Goal: Task Accomplishment & Management: Use online tool/utility

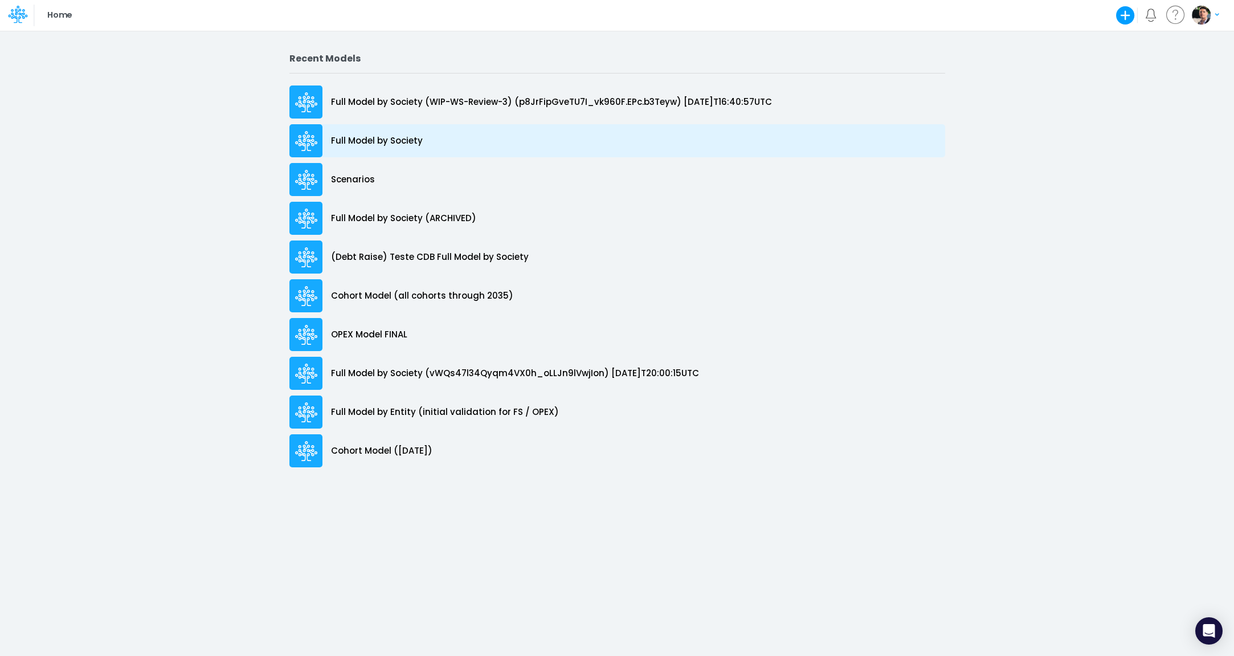
click at [401, 145] on p "Full Model by Society" at bounding box center [377, 140] width 92 height 13
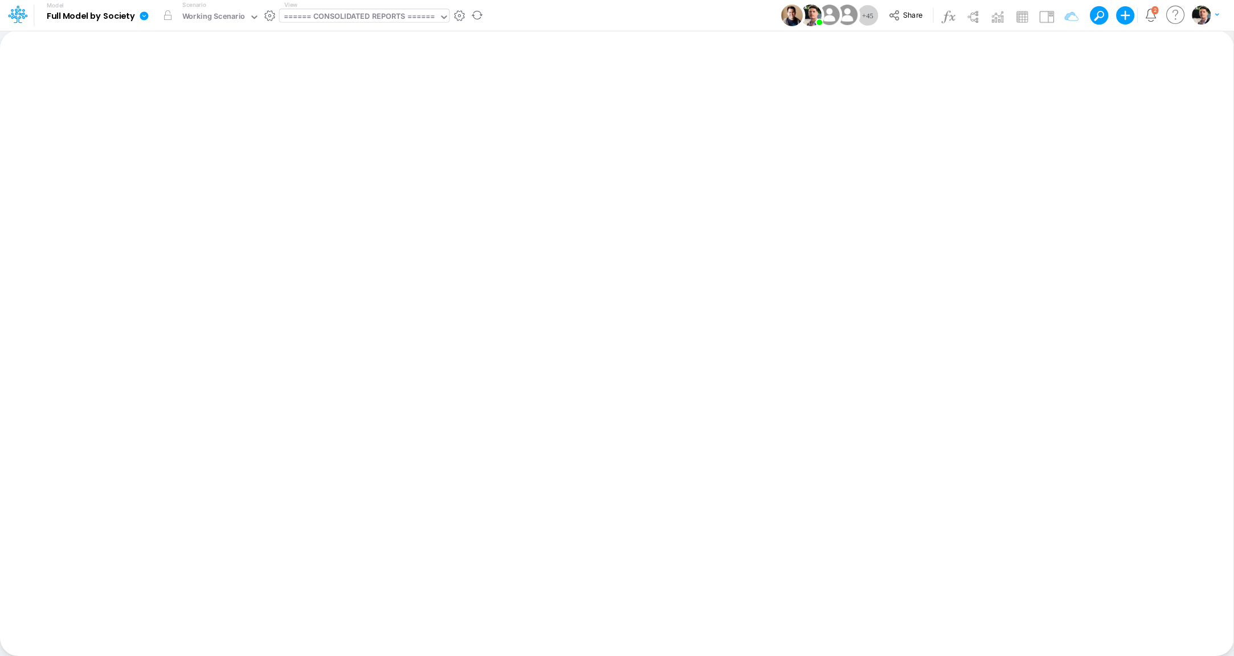
click at [391, 19] on div "====== CONSOLIDATED REPORTS ======" at bounding box center [360, 17] width 152 height 13
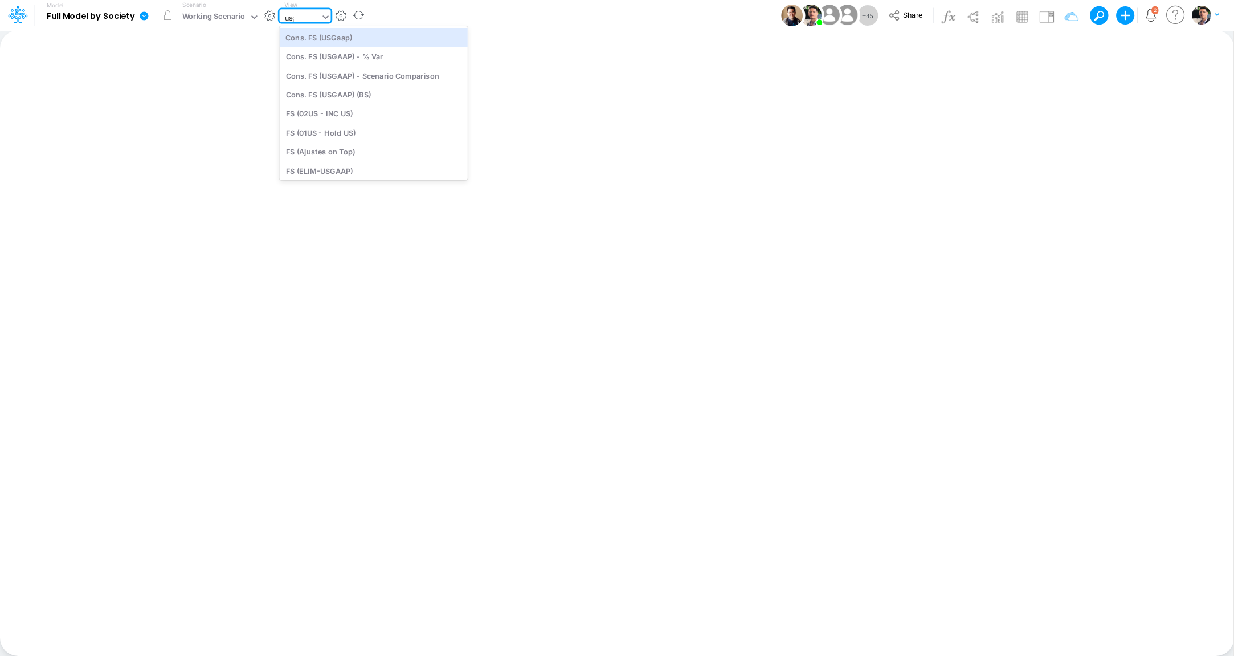
type input "usga"
type input "Consolidated FS - USGAAP"
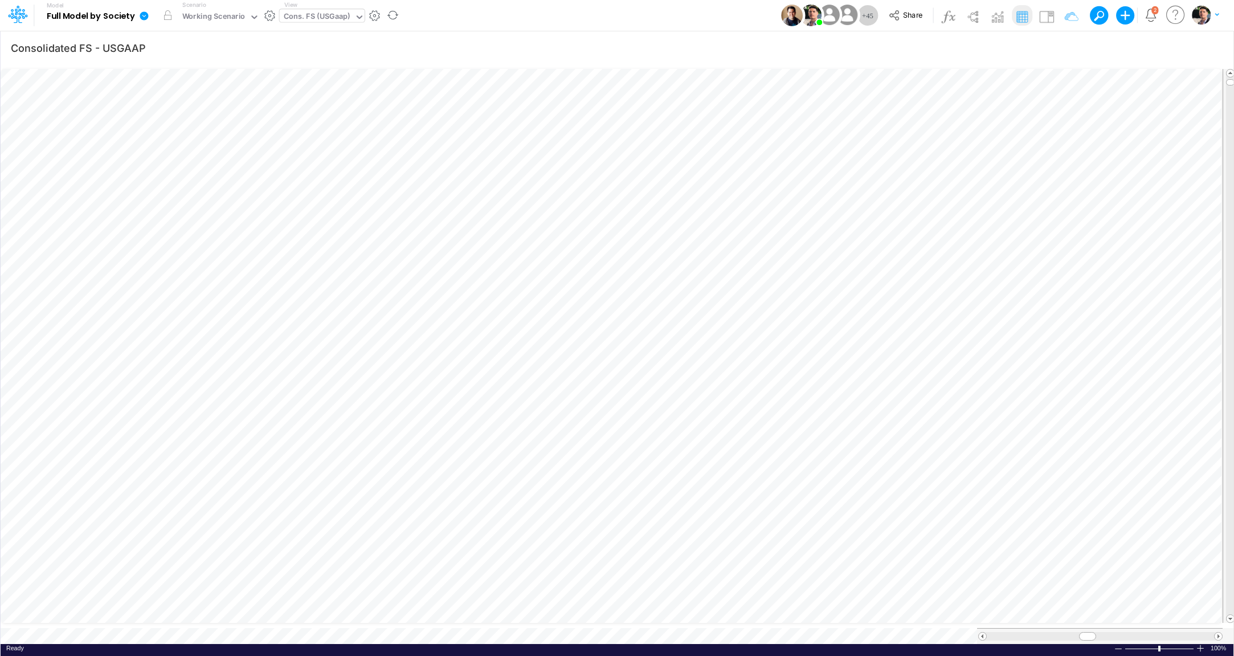
scroll to position [5, 37]
click at [320, 19] on div "Cons. FS (USGaap)" at bounding box center [317, 17] width 67 height 13
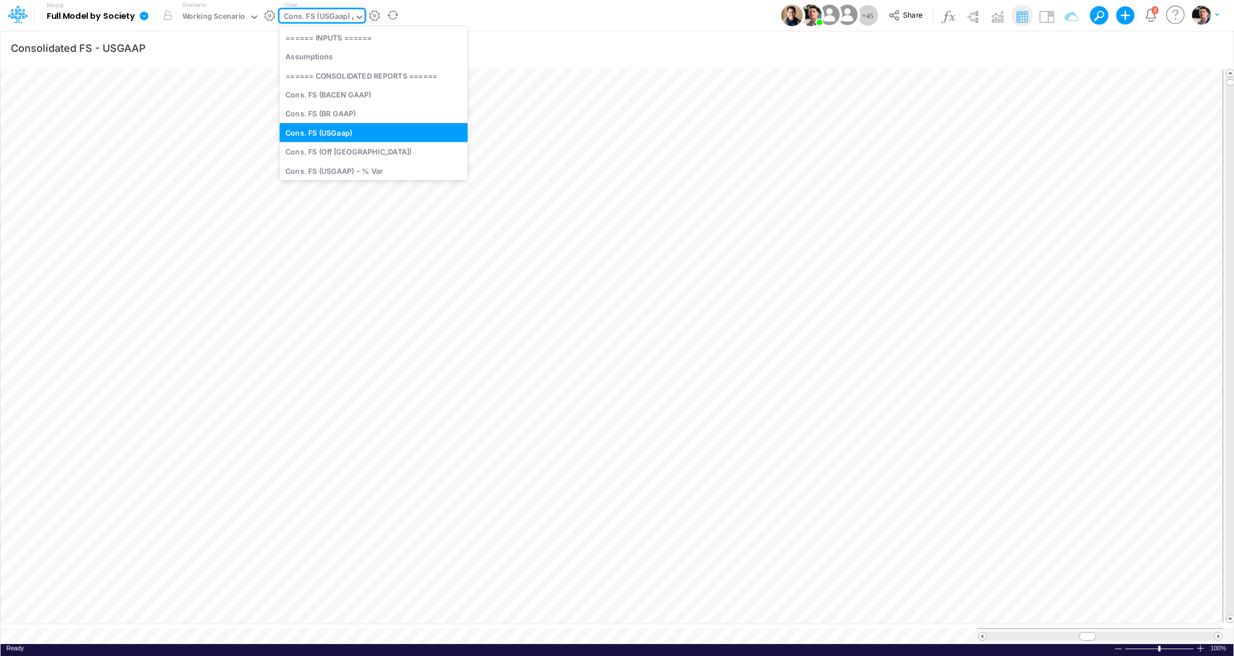
type input "cac"
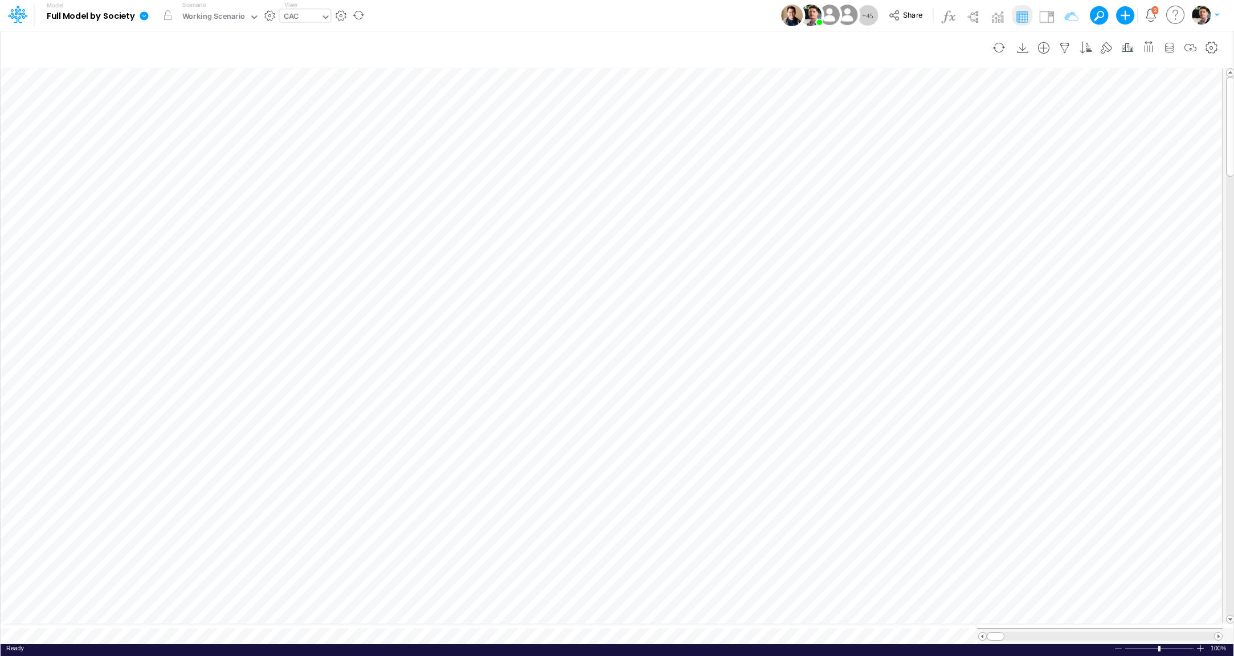
scroll to position [5, 13]
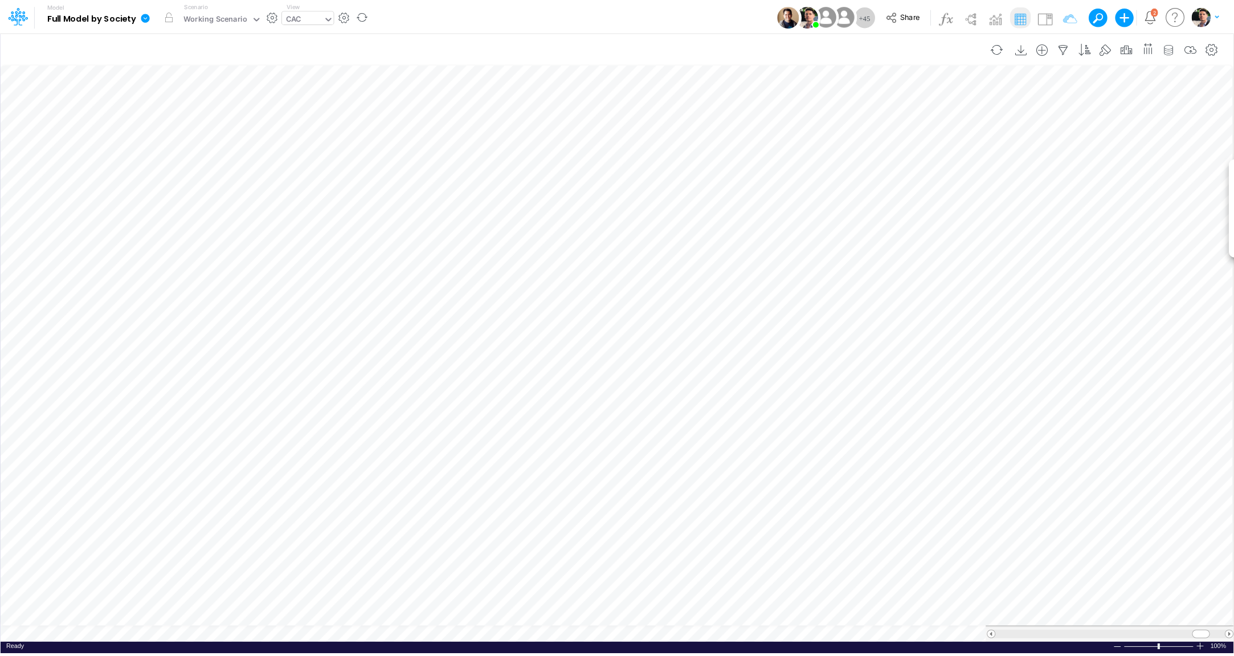
scroll to position [5, 2]
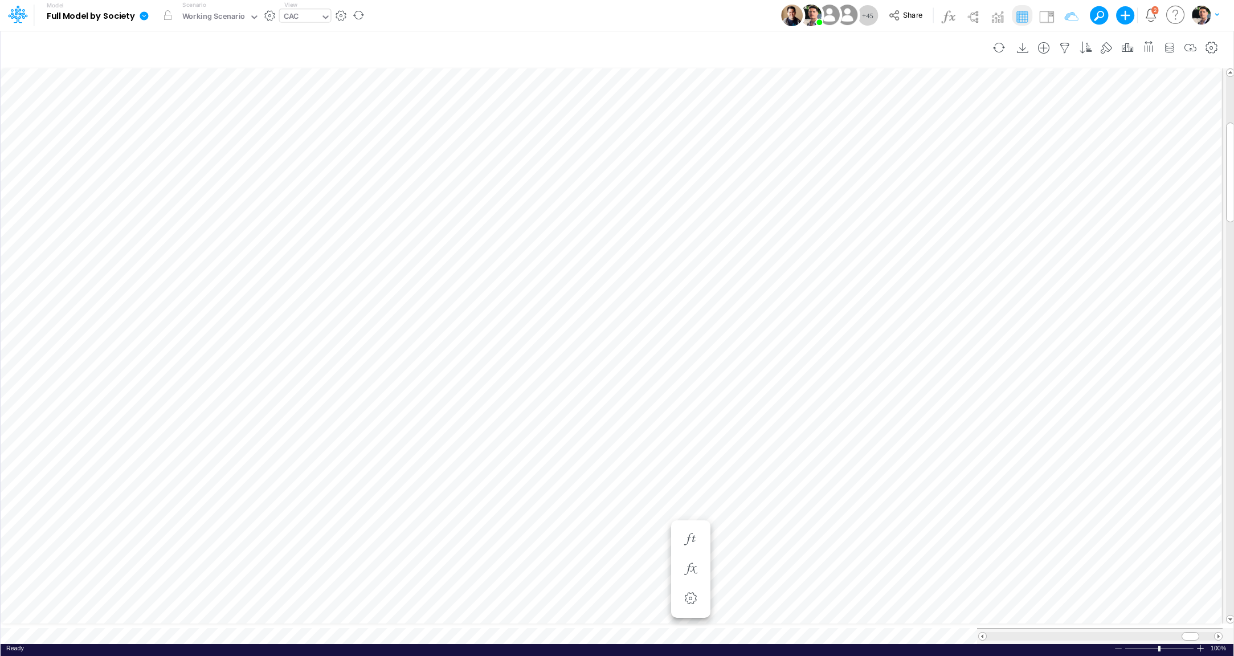
scroll to position [5, 36]
click at [300, 17] on div "CAC" at bounding box center [300, 17] width 41 height 17
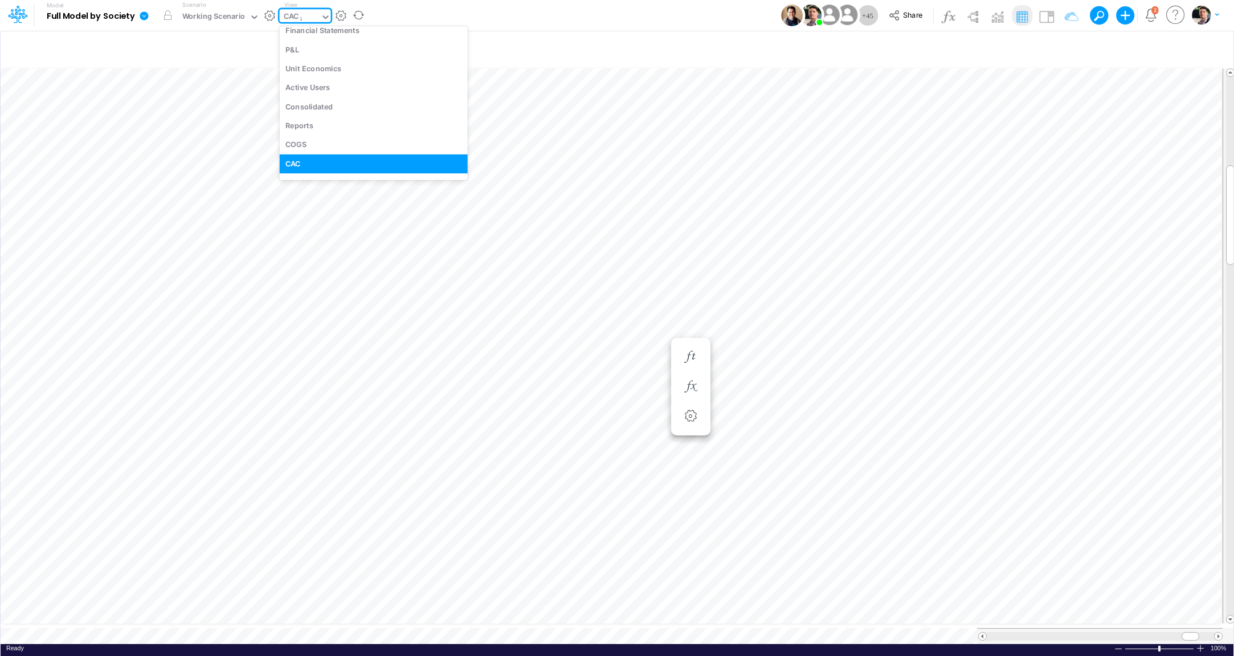
scroll to position [1699, 0]
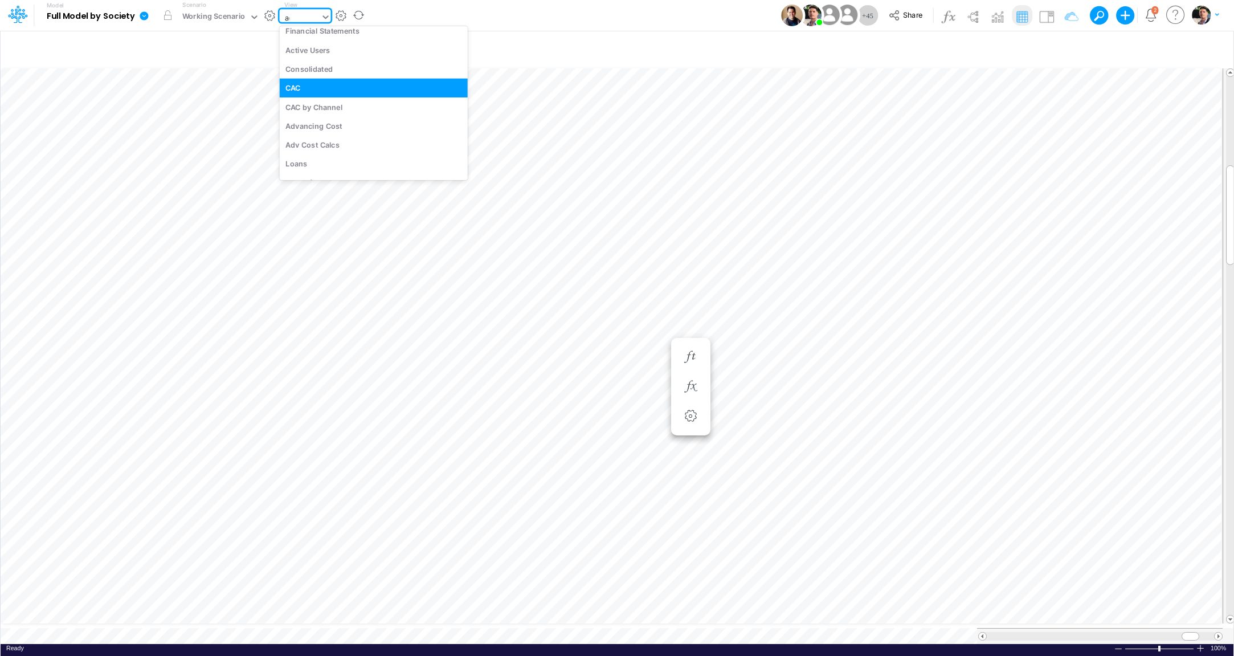
type input "act"
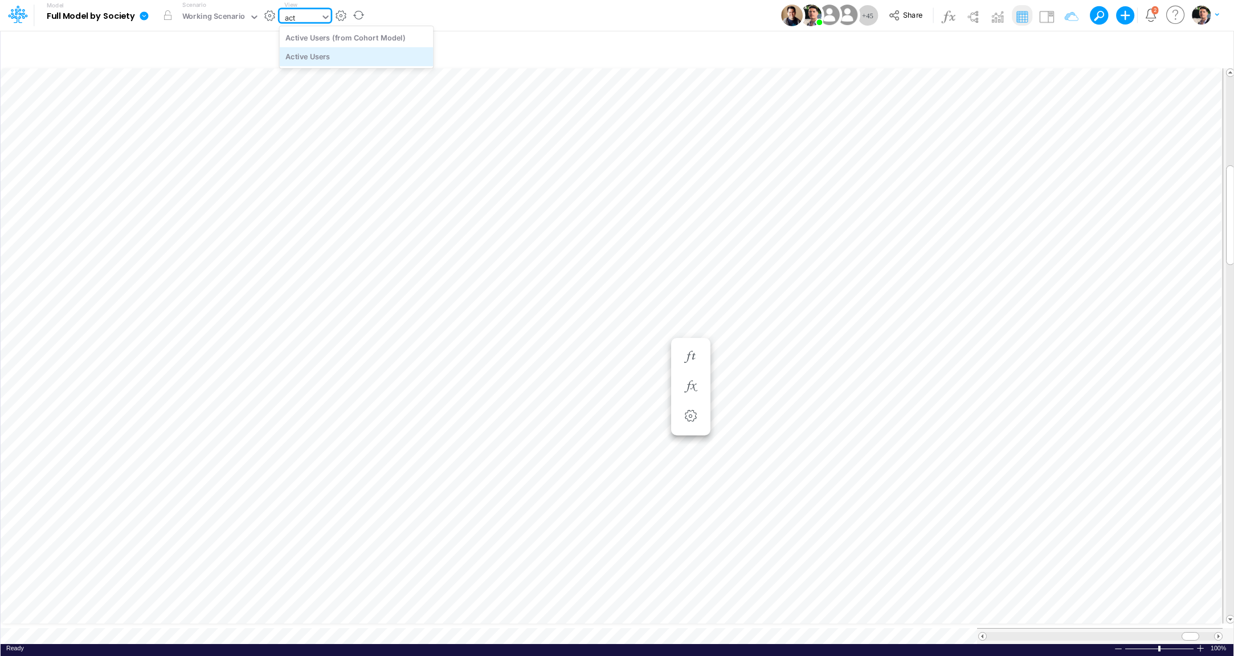
click at [309, 54] on div "Active Users" at bounding box center [357, 56] width 154 height 19
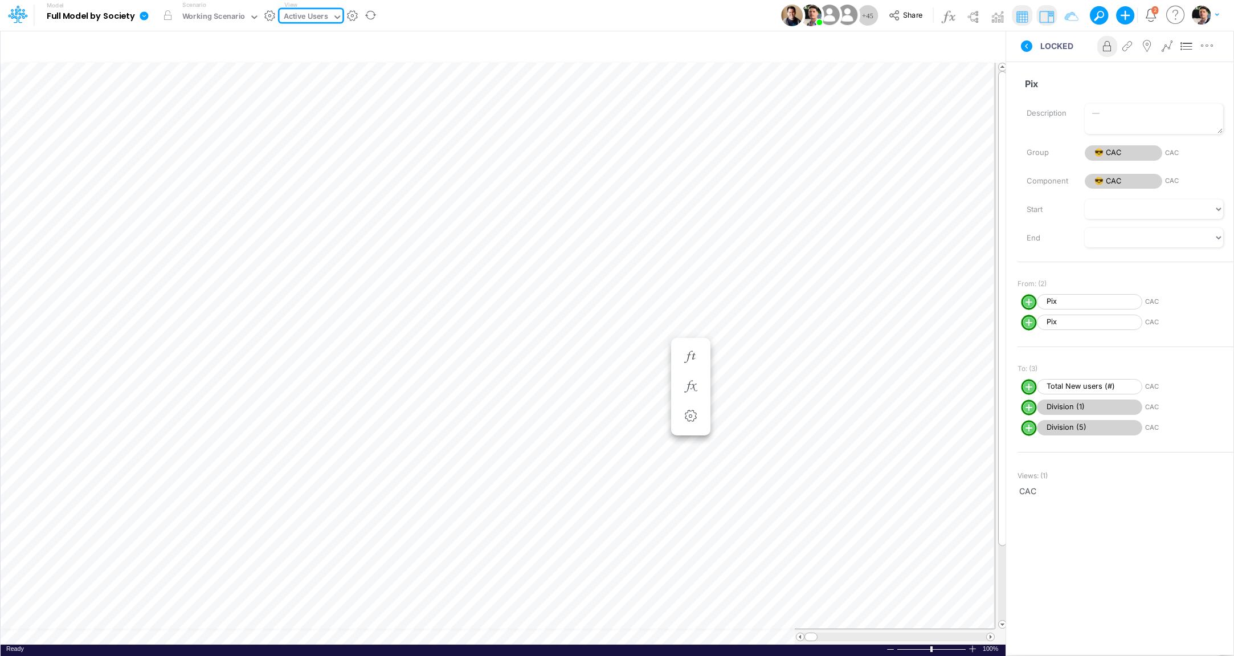
click at [1050, 20] on img at bounding box center [1047, 16] width 18 height 18
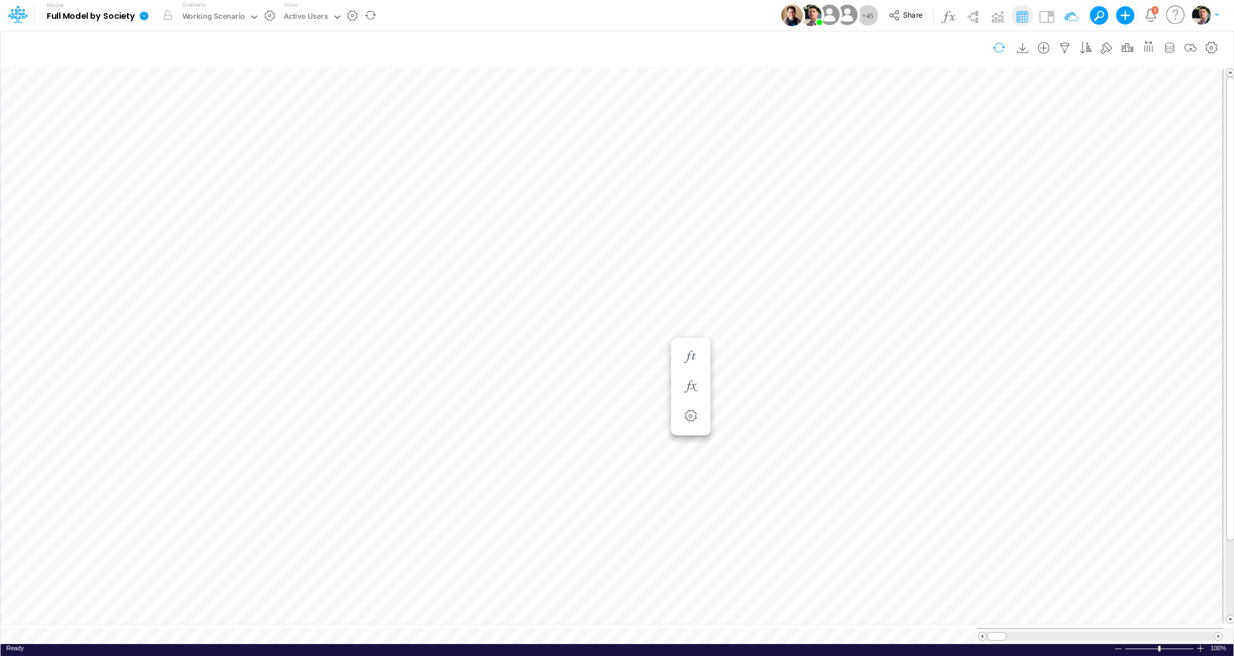
scroll to position [5, 13]
type input "Consolidated FS - USGAAP"
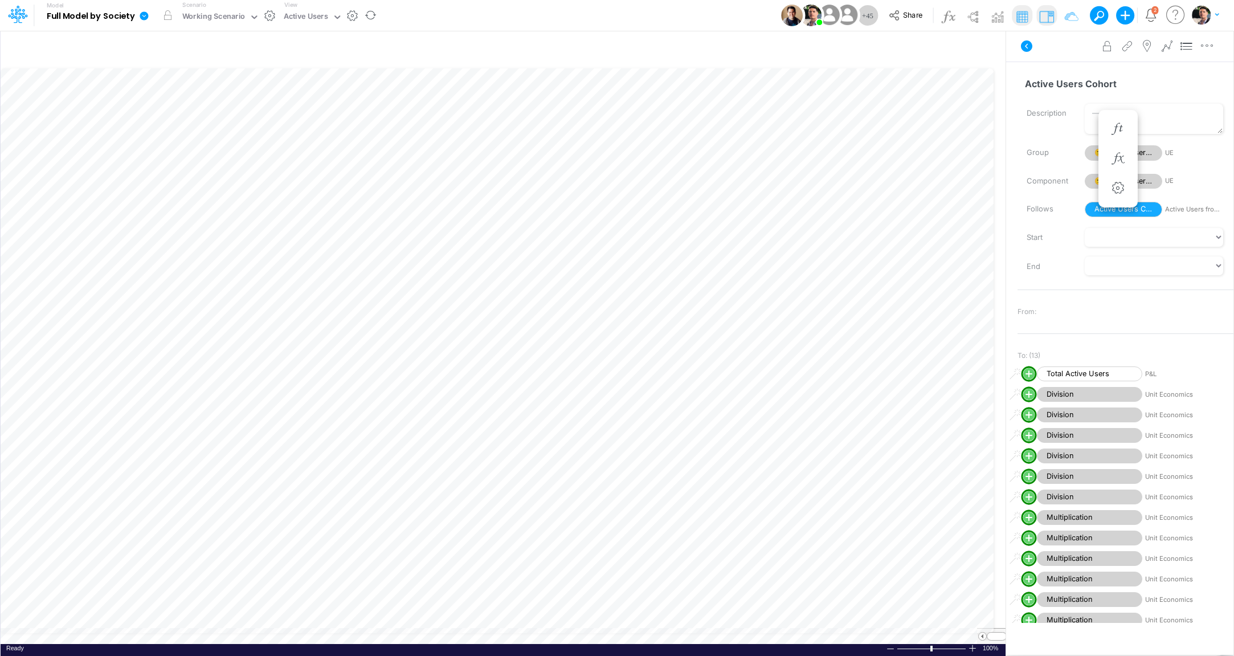
scroll to position [5, 15]
click at [1047, 19] on img at bounding box center [1047, 16] width 18 height 18
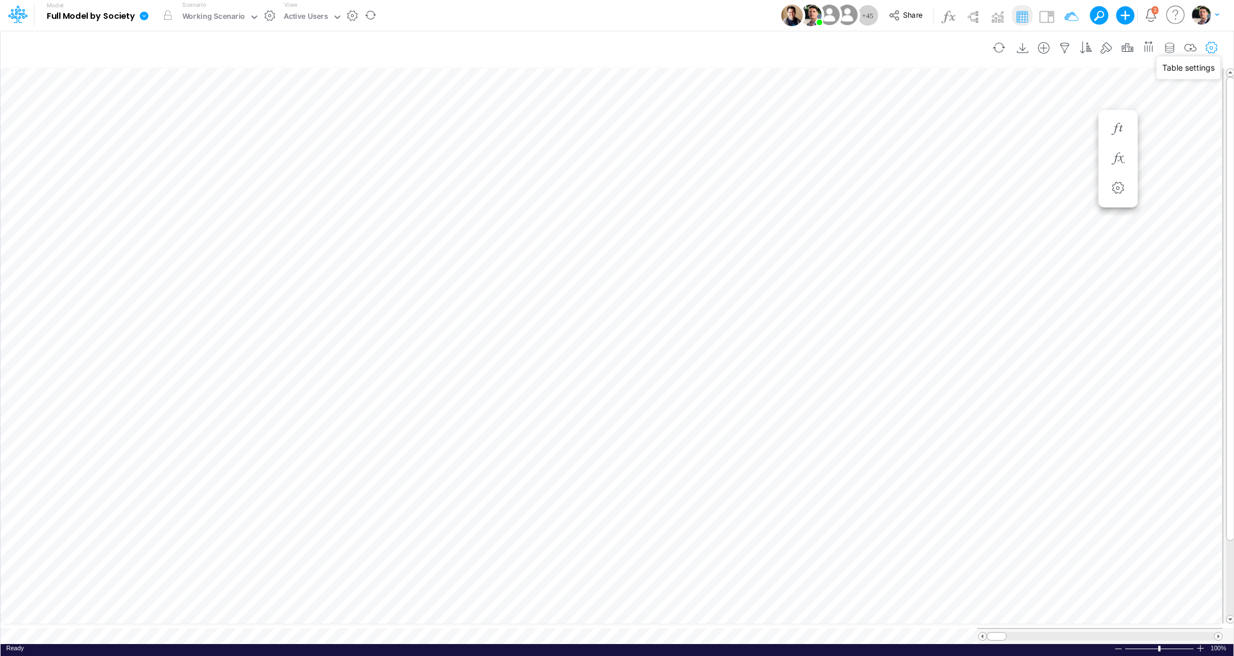
click at [1213, 46] on icon "button" at bounding box center [1211, 48] width 17 height 12
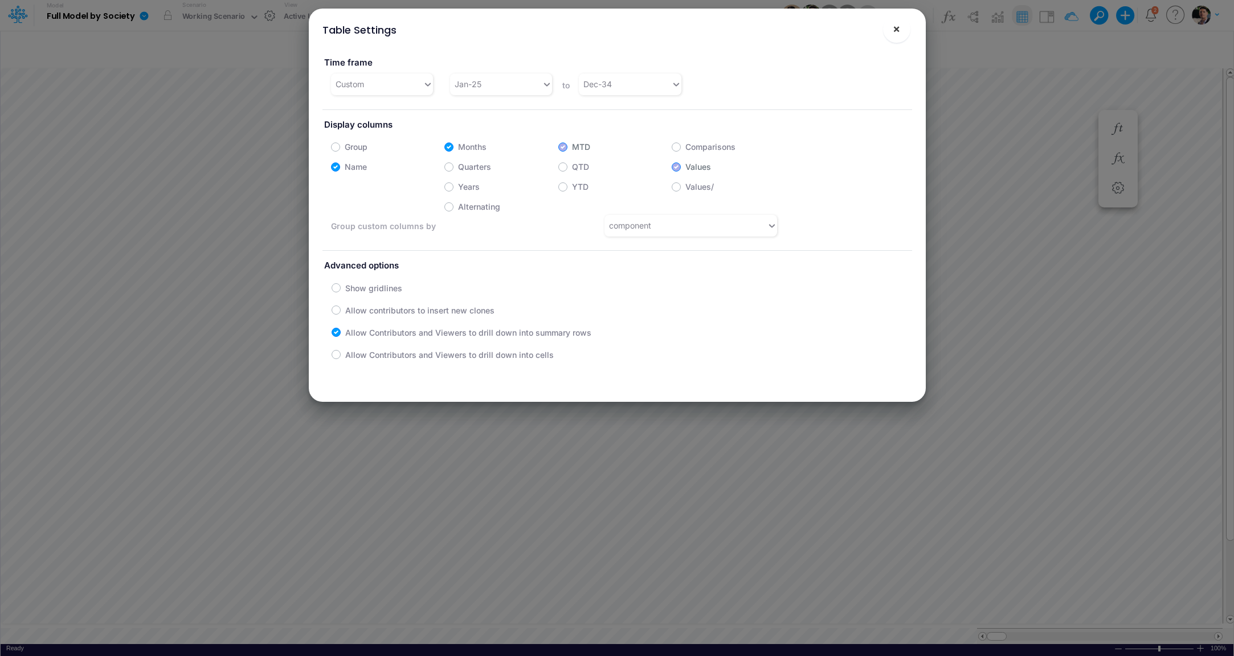
click at [901, 22] on button "×" at bounding box center [896, 28] width 27 height 27
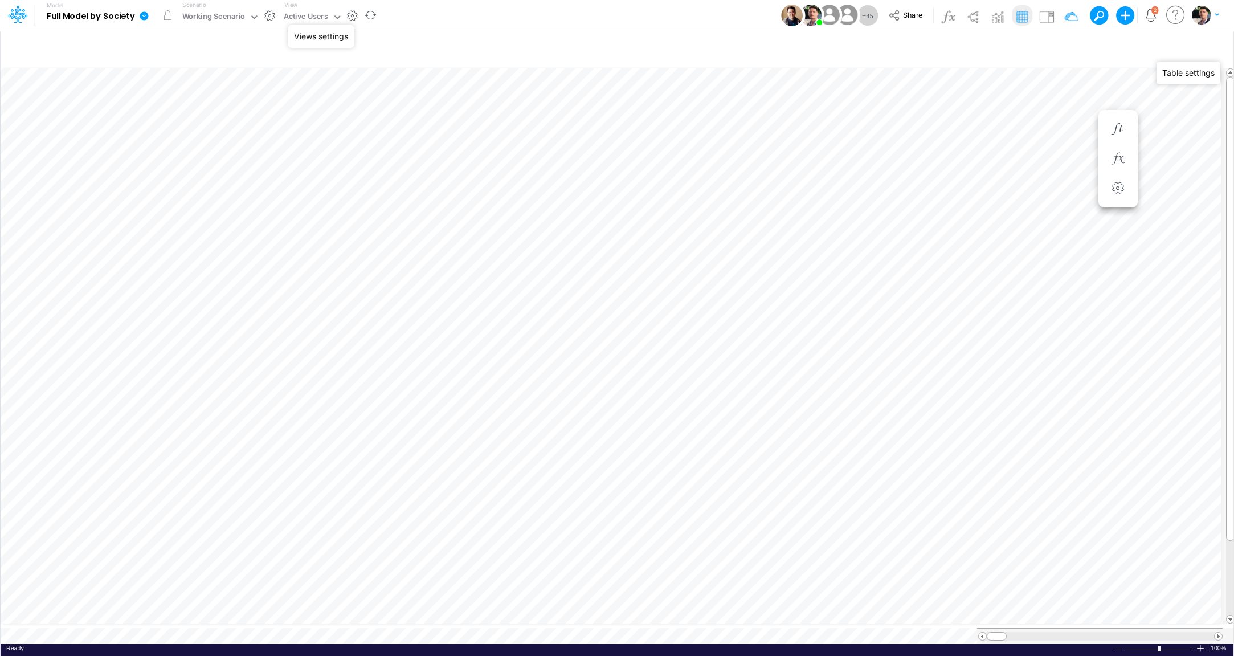
click at [353, 16] on button "button" at bounding box center [352, 16] width 12 height 12
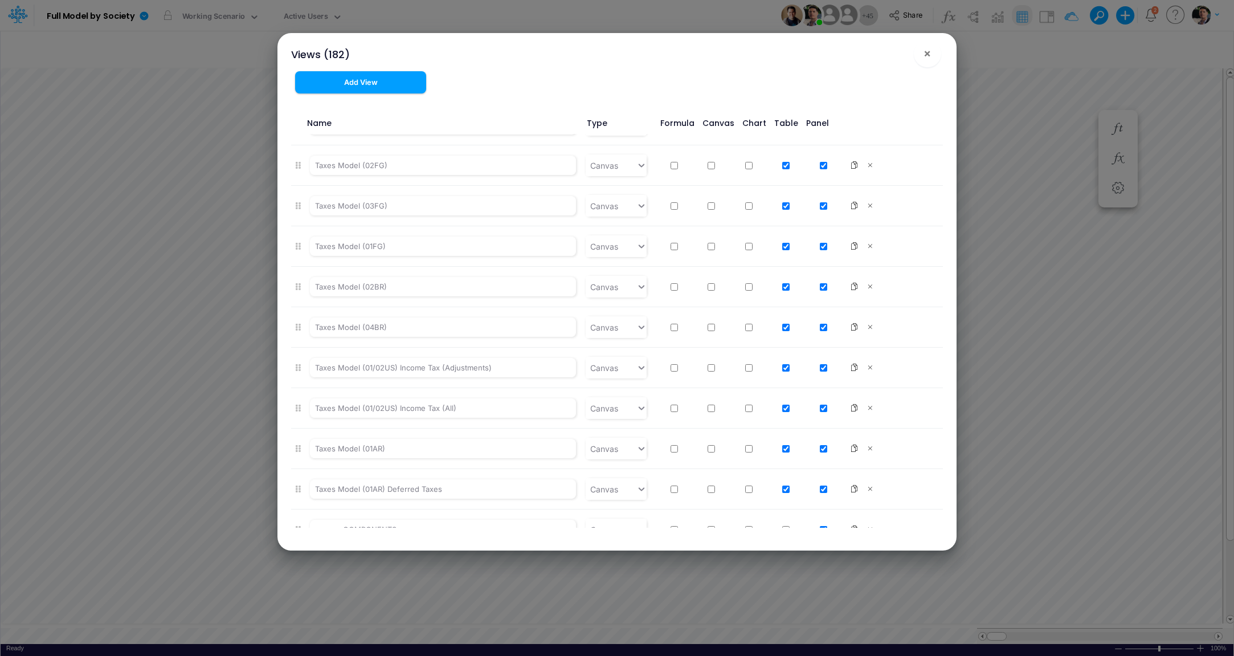
scroll to position [5097, 0]
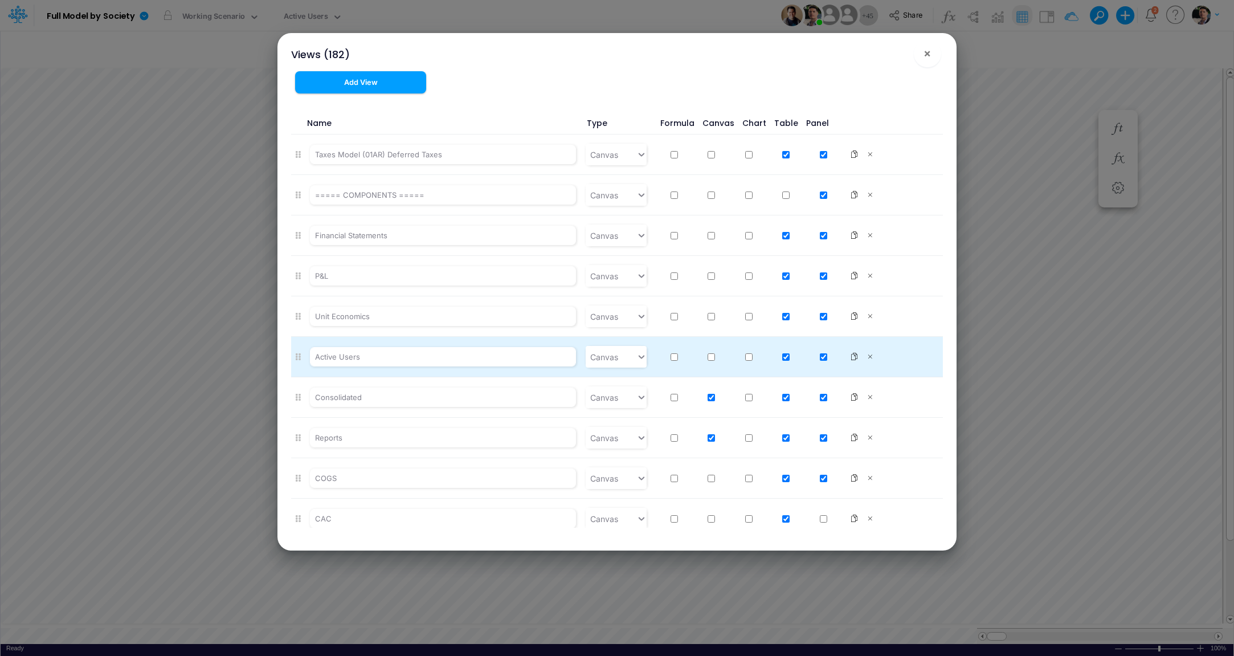
click at [820, 353] on input "checkbox" at bounding box center [823, 356] width 7 height 7
checkbox input "false"
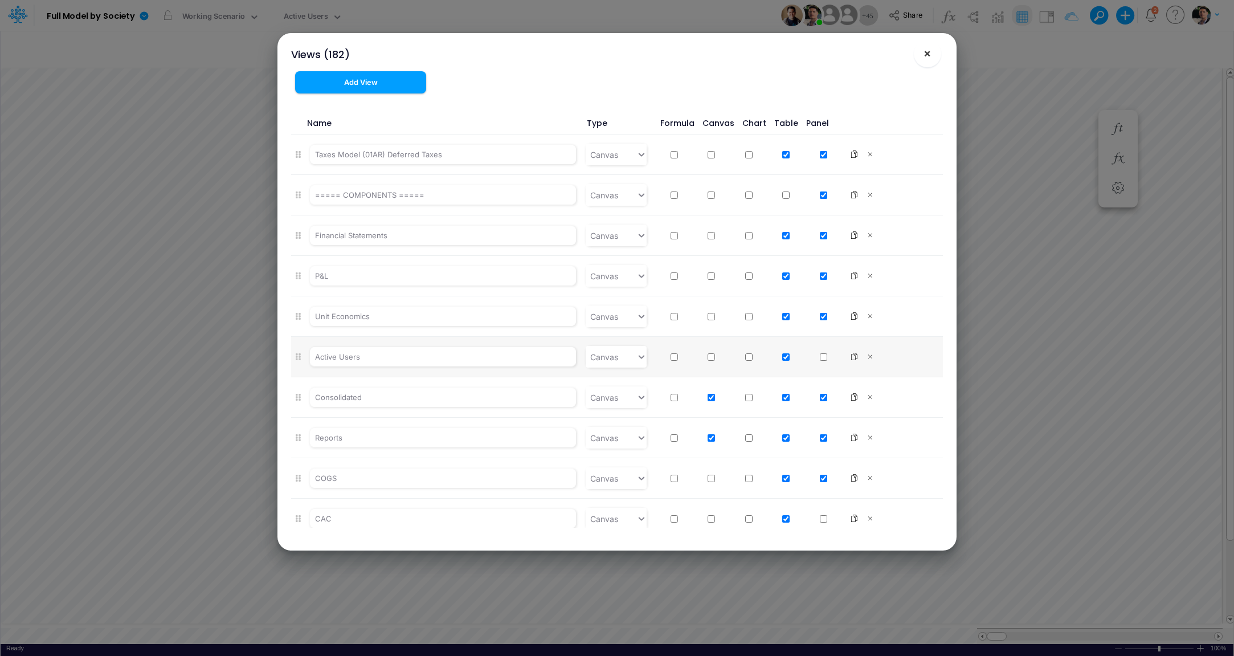
click at [929, 55] on span "×" at bounding box center [927, 53] width 7 height 14
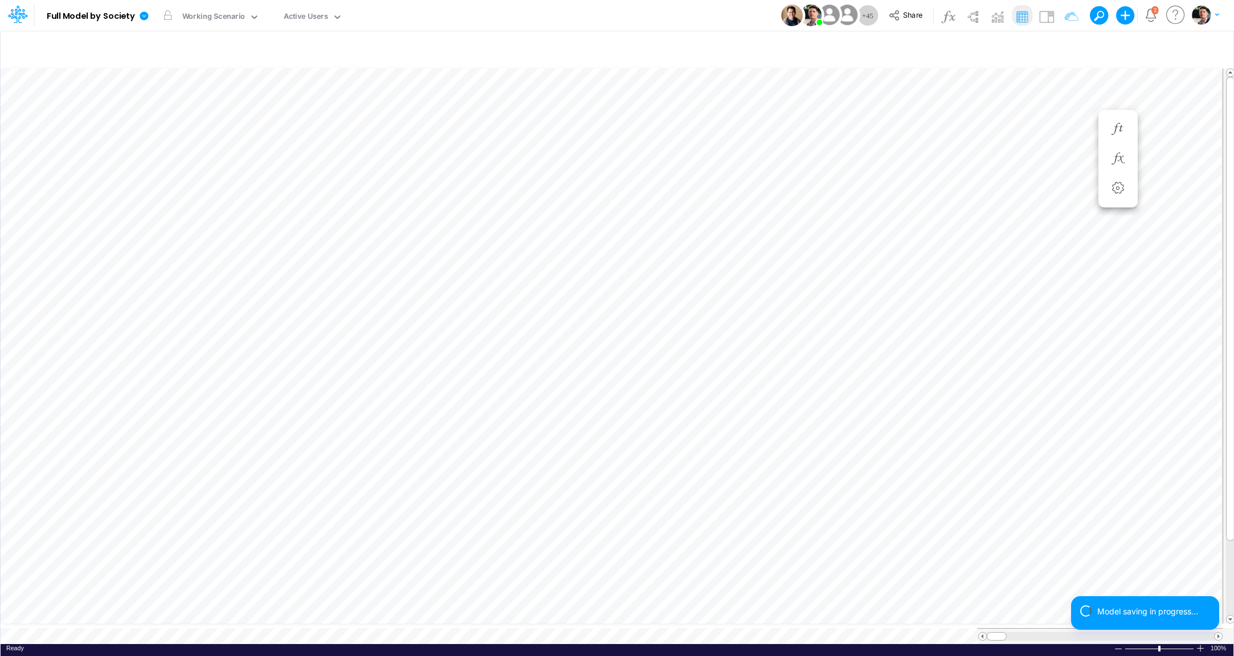
scroll to position [5, 13]
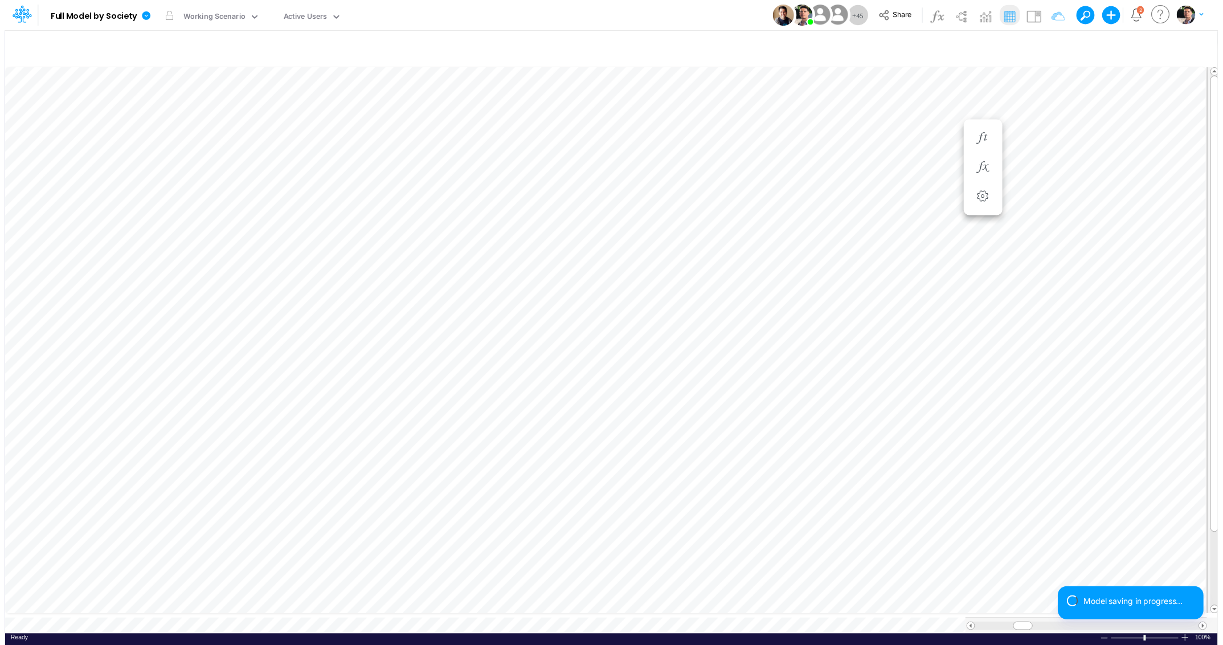
scroll to position [5, 13]
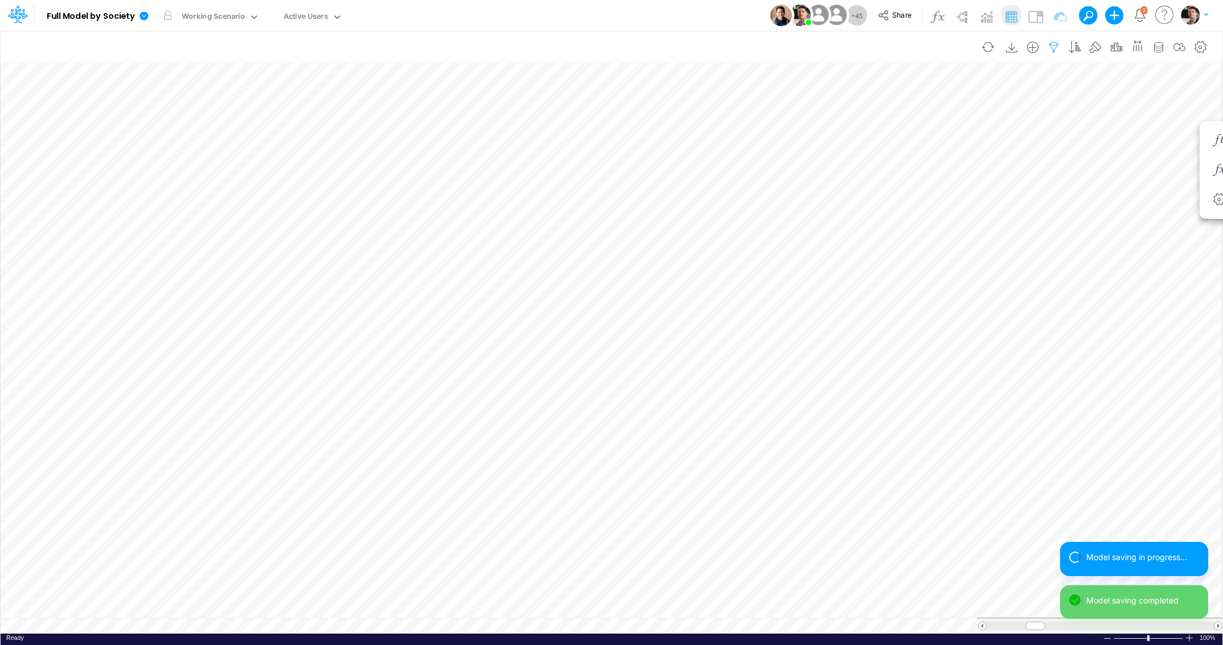
click at [1063, 48] on icon "button" at bounding box center [1054, 48] width 17 height 12
select select "notEqual"
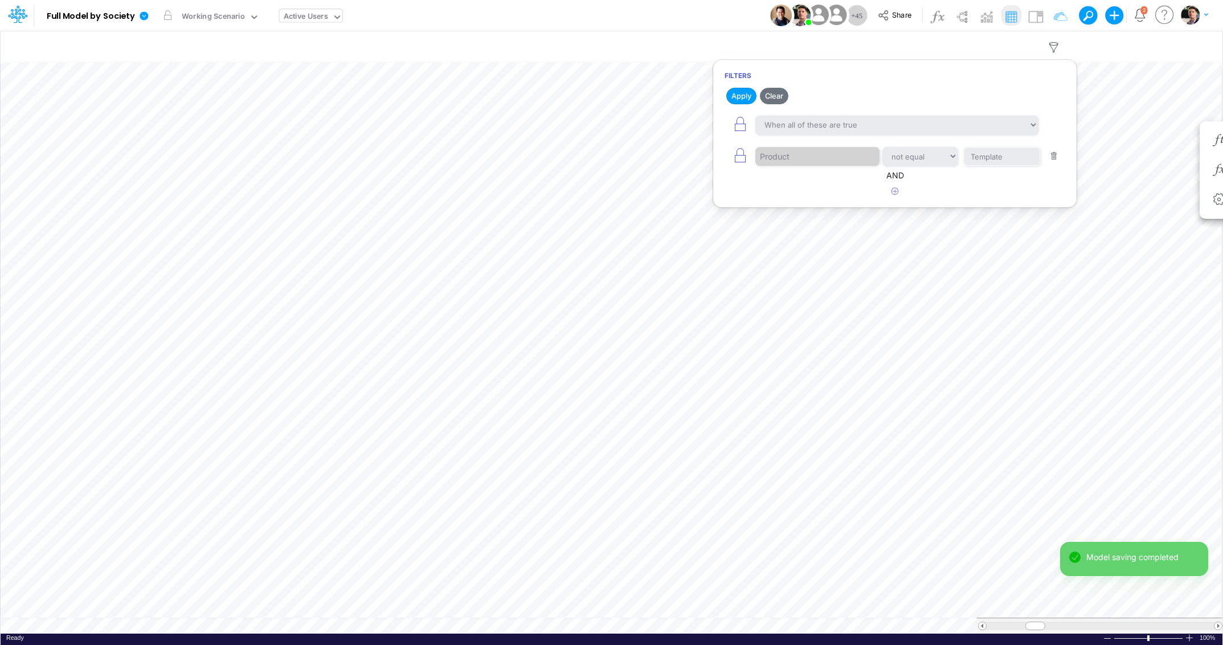
click at [327, 15] on div "Active Users" at bounding box center [305, 17] width 53 height 17
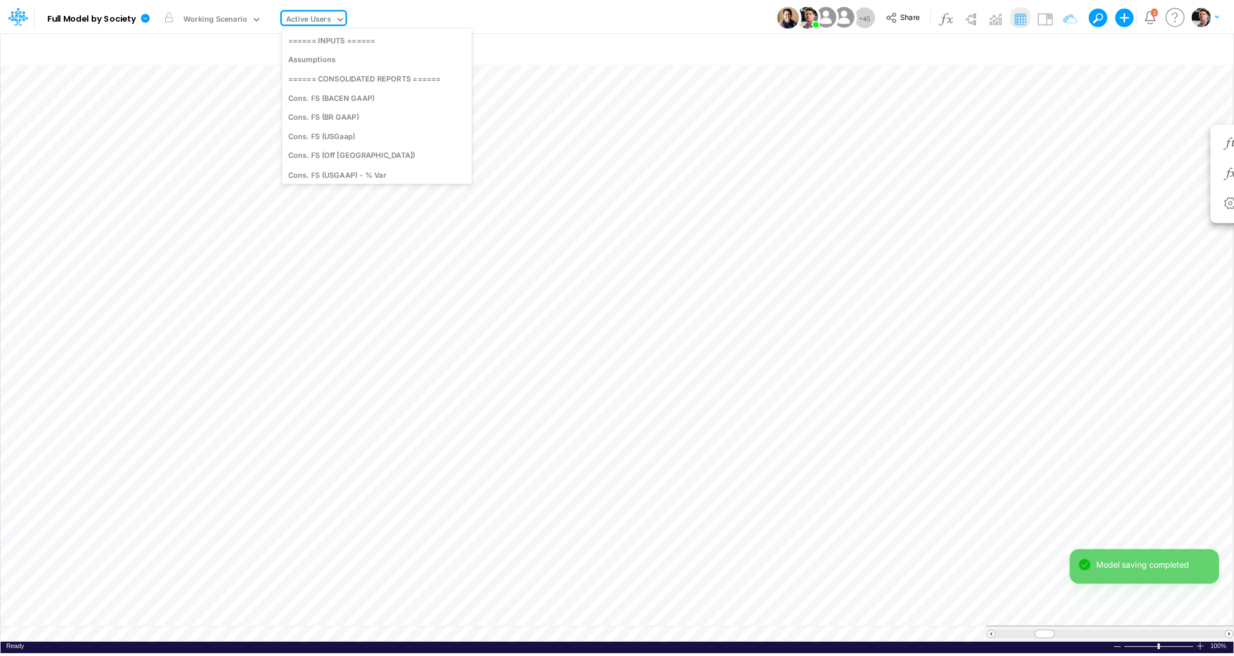
scroll to position [2630, 0]
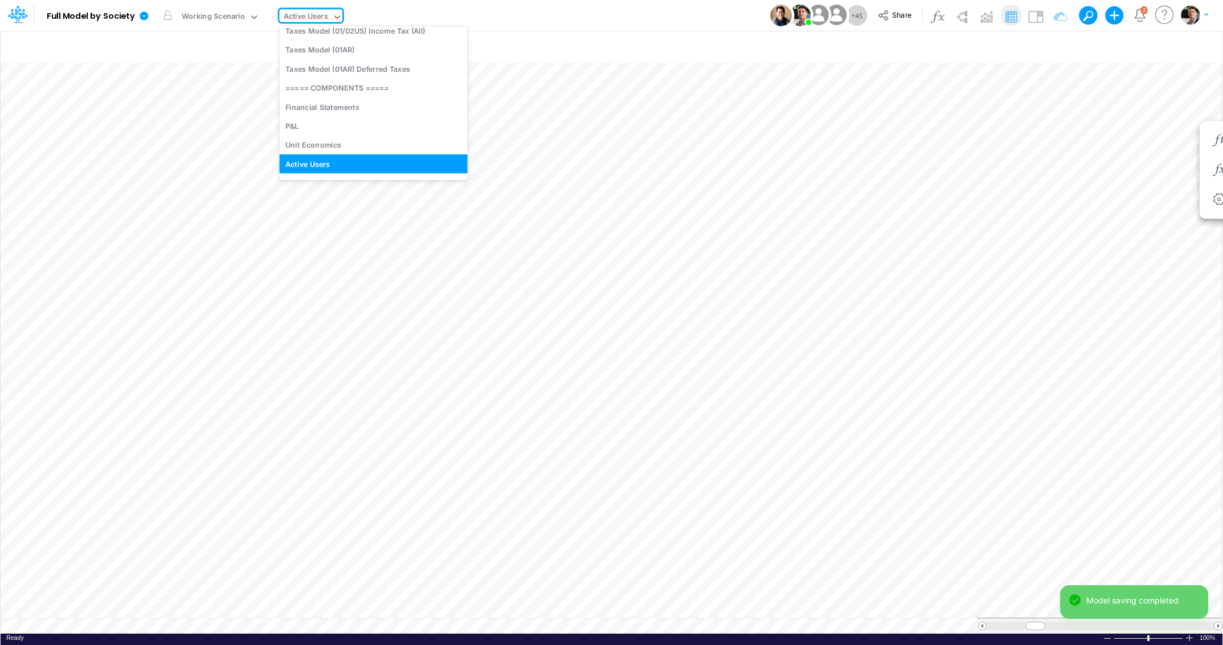
click at [327, 15] on div "Active Users" at bounding box center [305, 17] width 53 height 17
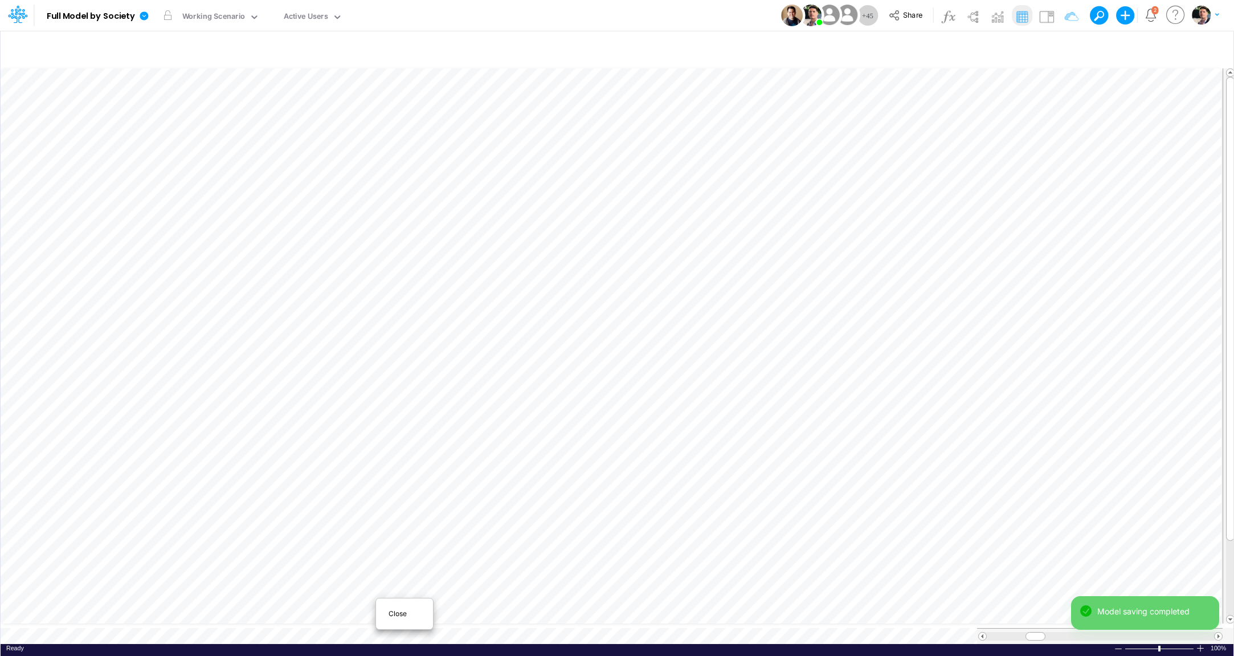
scroll to position [5, 13]
click at [400, 610] on span "Close" at bounding box center [404, 614] width 31 height 10
click at [296, 13] on div "CAC" at bounding box center [291, 17] width 15 height 13
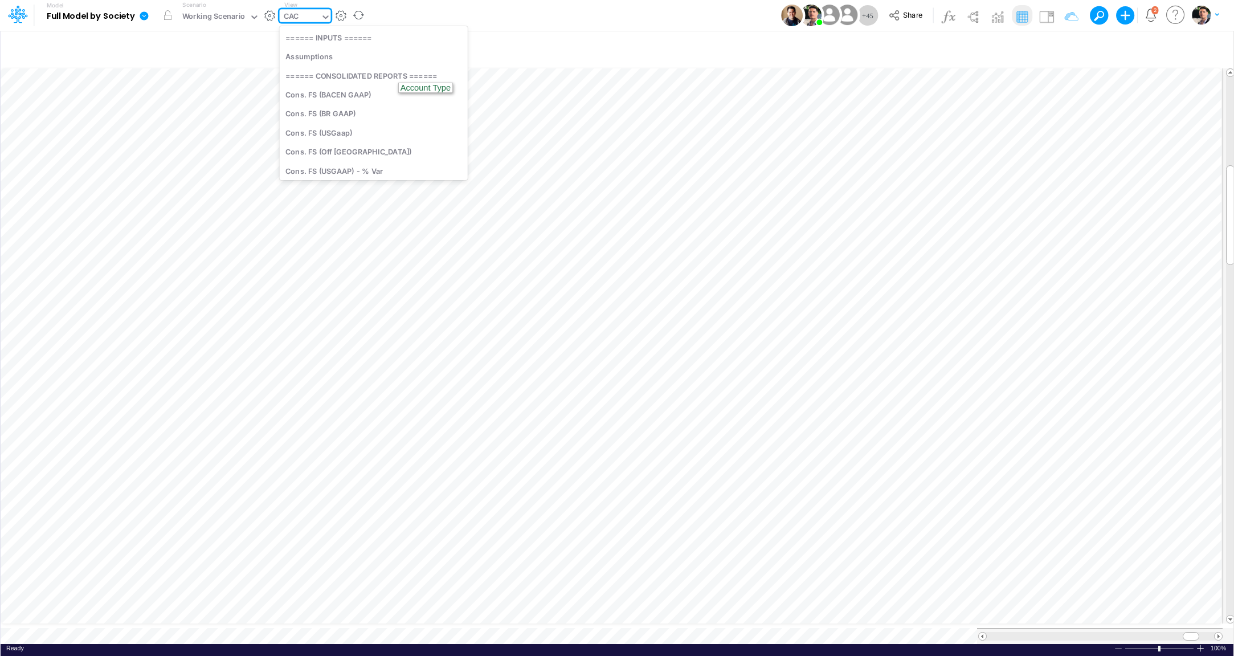
scroll to position [2715, 0]
type input "Consolidated FS - USGAAP"
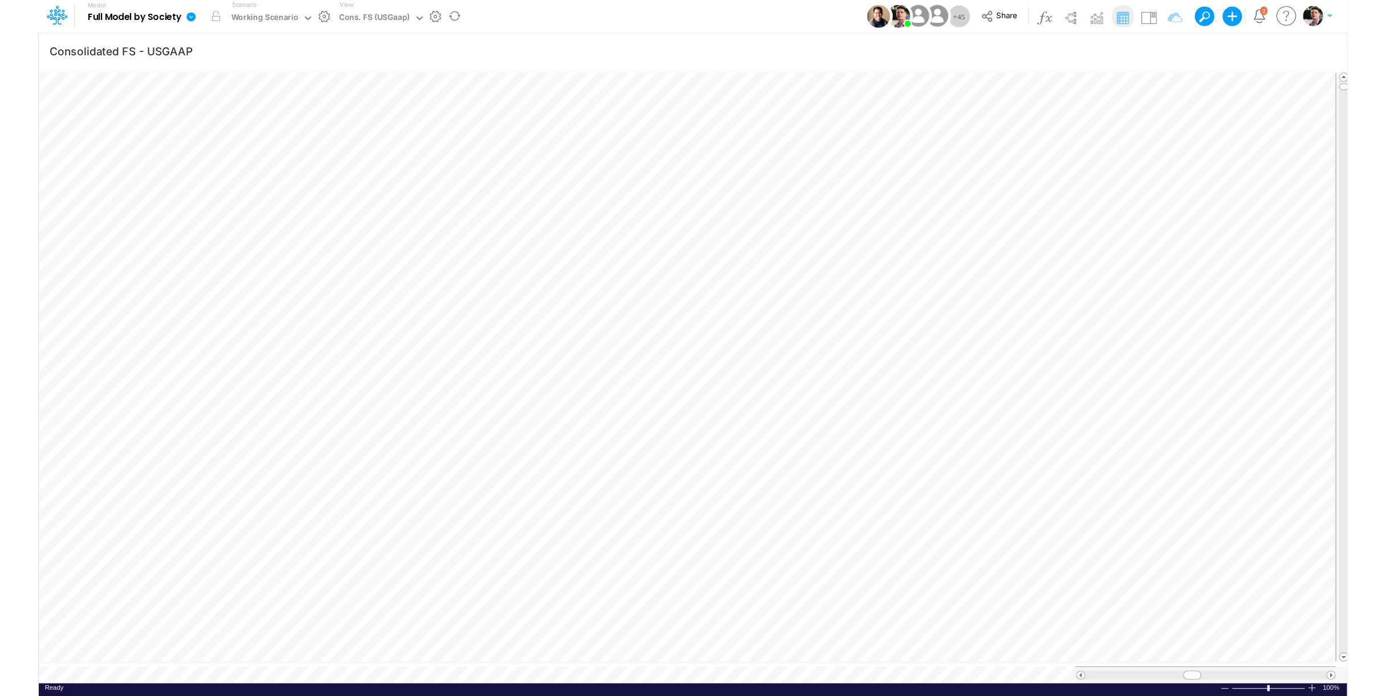
scroll to position [5, 15]
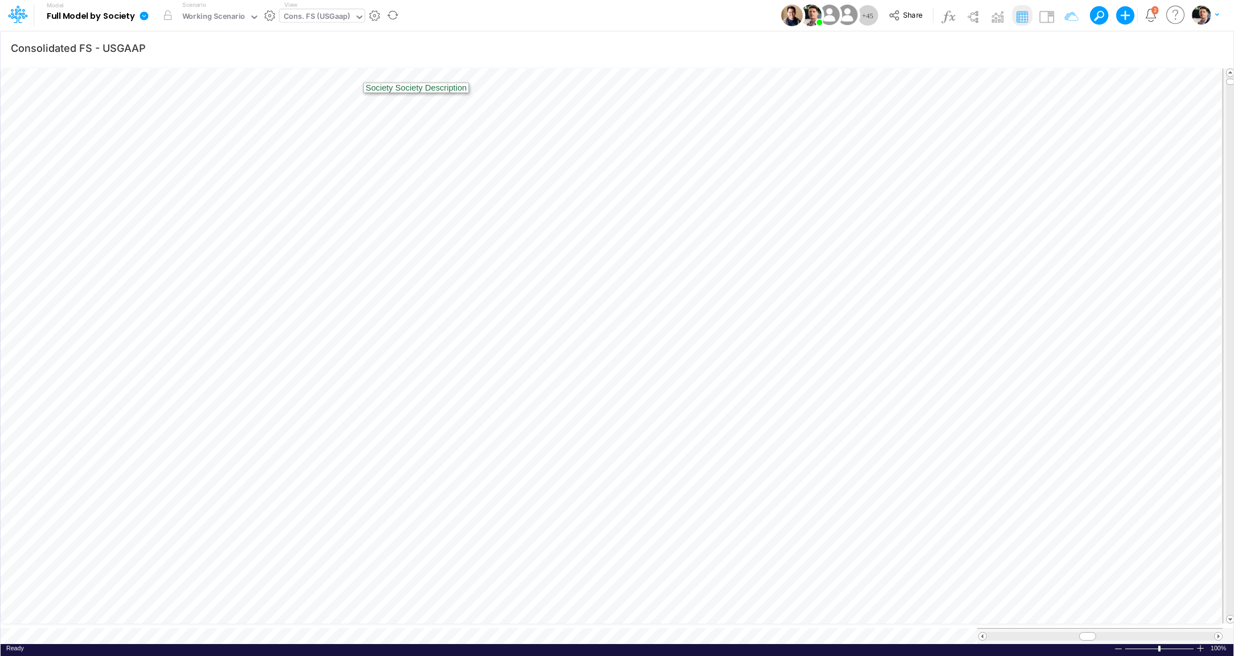
click at [321, 15] on div "Cons. FS (USGaap)" at bounding box center [317, 17] width 67 height 13
type input "active"
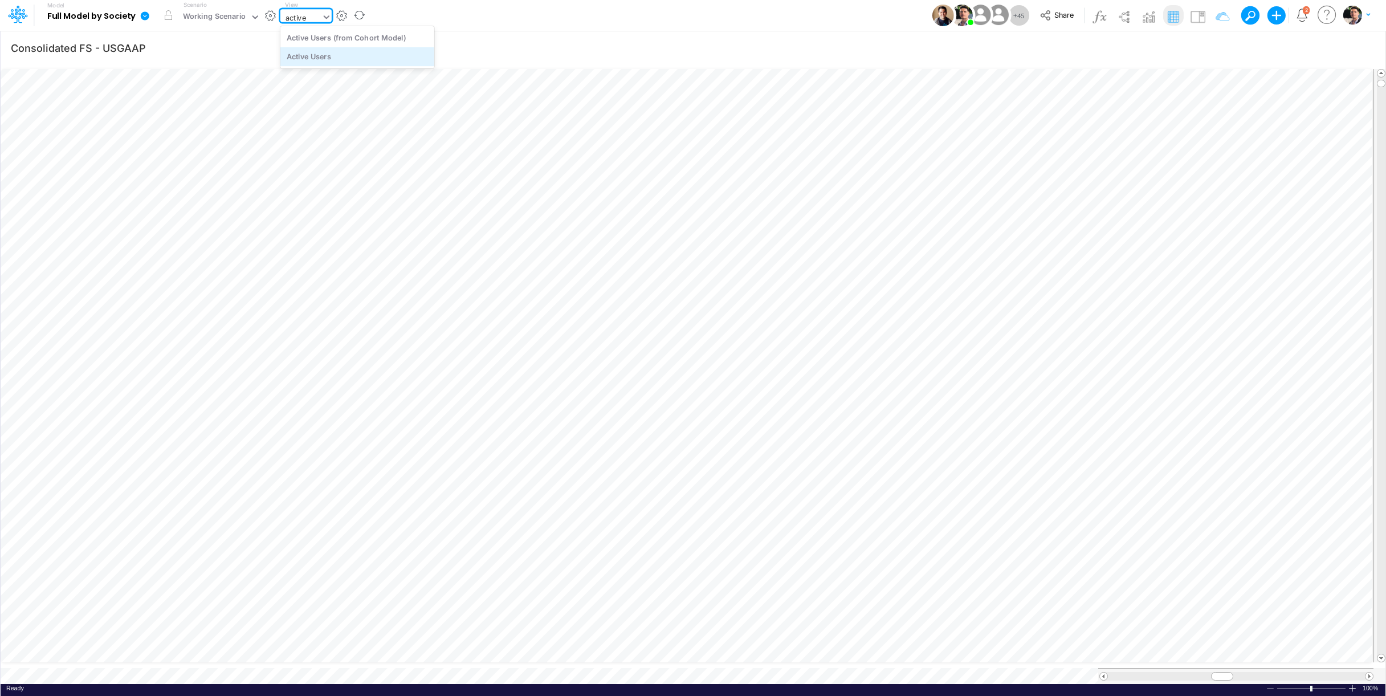
click at [303, 55] on div "Active Users" at bounding box center [357, 56] width 154 height 19
click at [303, 15] on div "Active Users" at bounding box center [306, 17] width 44 height 13
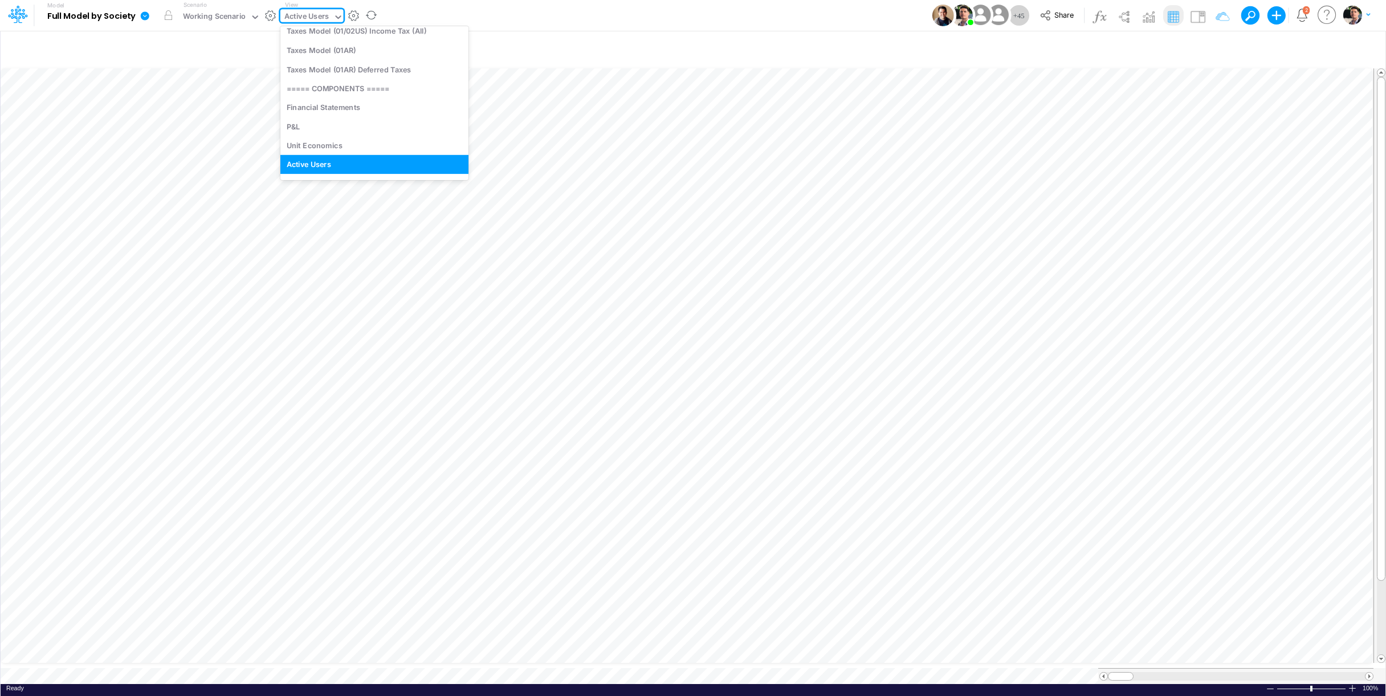
click at [303, 16] on div "Active Users" at bounding box center [306, 17] width 44 height 13
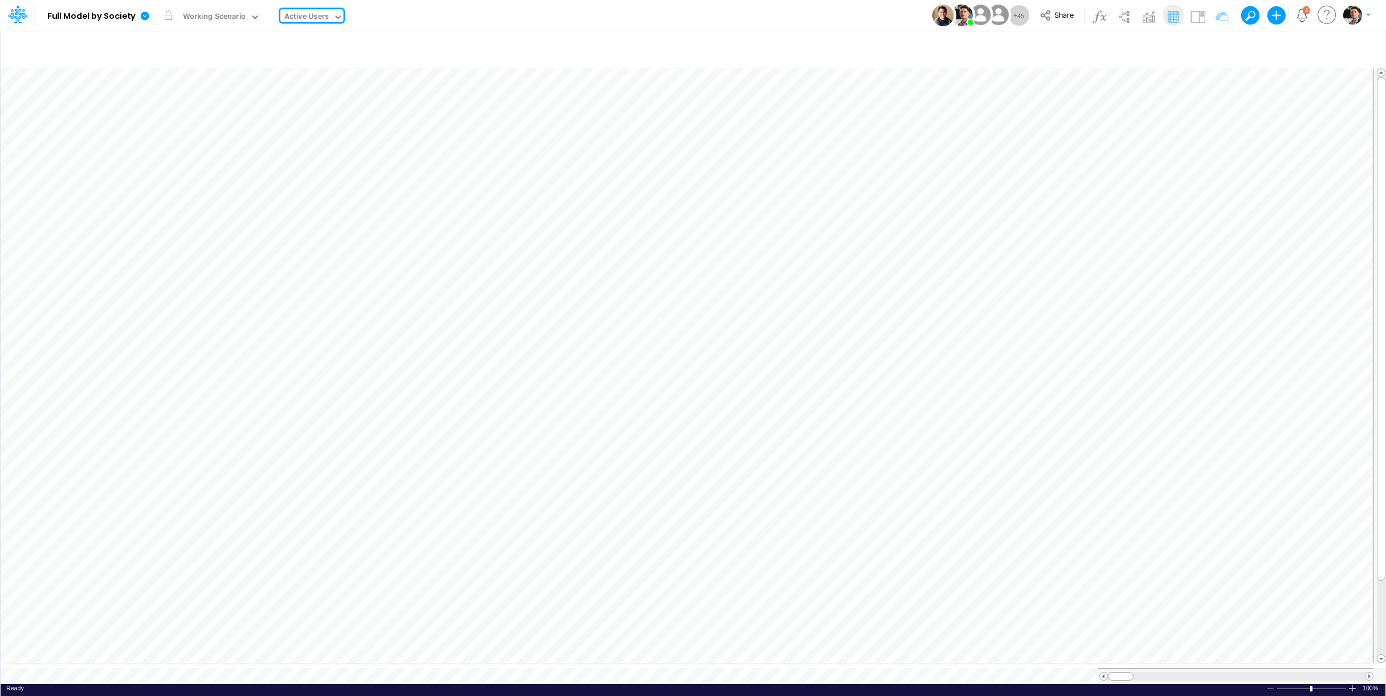
click at [279, 655] on div "Ready 100% Sum: null Max: null Min: null Numerical Count: null Count: null Aver…" at bounding box center [693, 691] width 1385 height 14
type input "Consolidated FS - USGAAP"
click at [336, 13] on div "Cons. FS (USGaap)" at bounding box center [317, 17] width 67 height 13
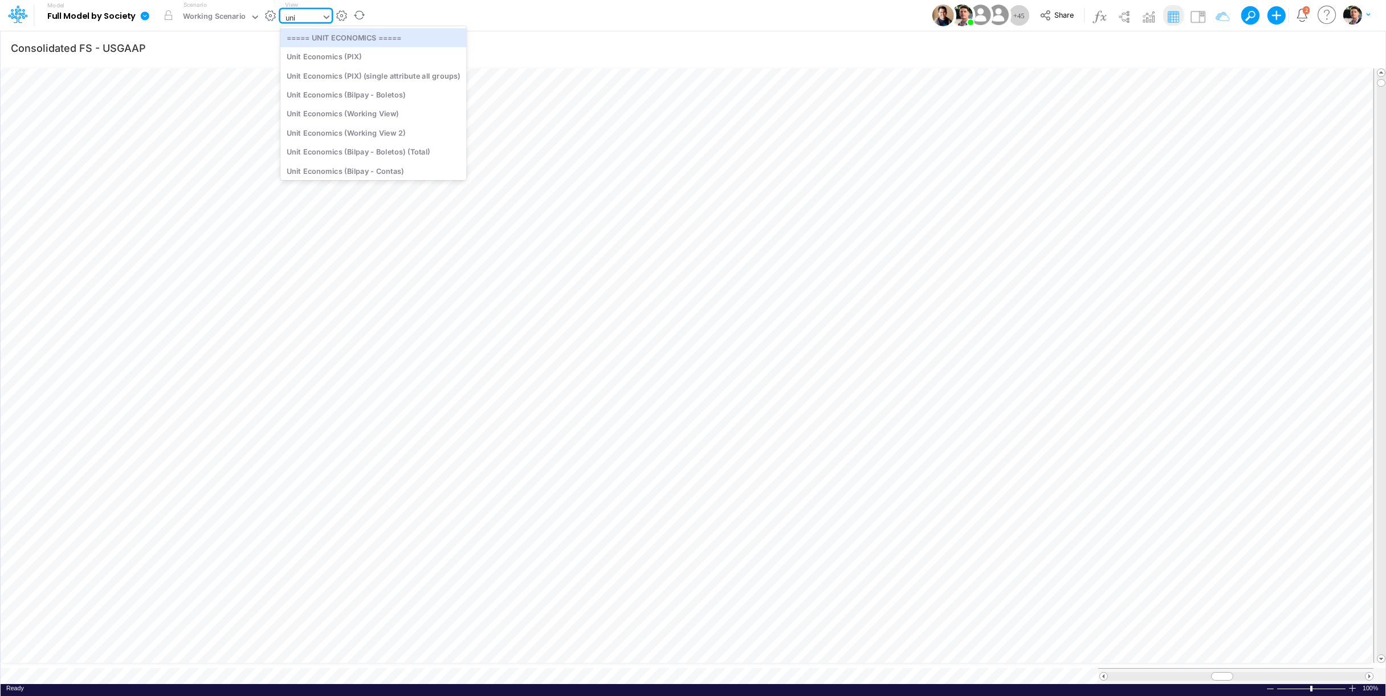
type input "unit"
click at [357, 52] on div "Unit Economics (PIX)" at bounding box center [373, 56] width 186 height 19
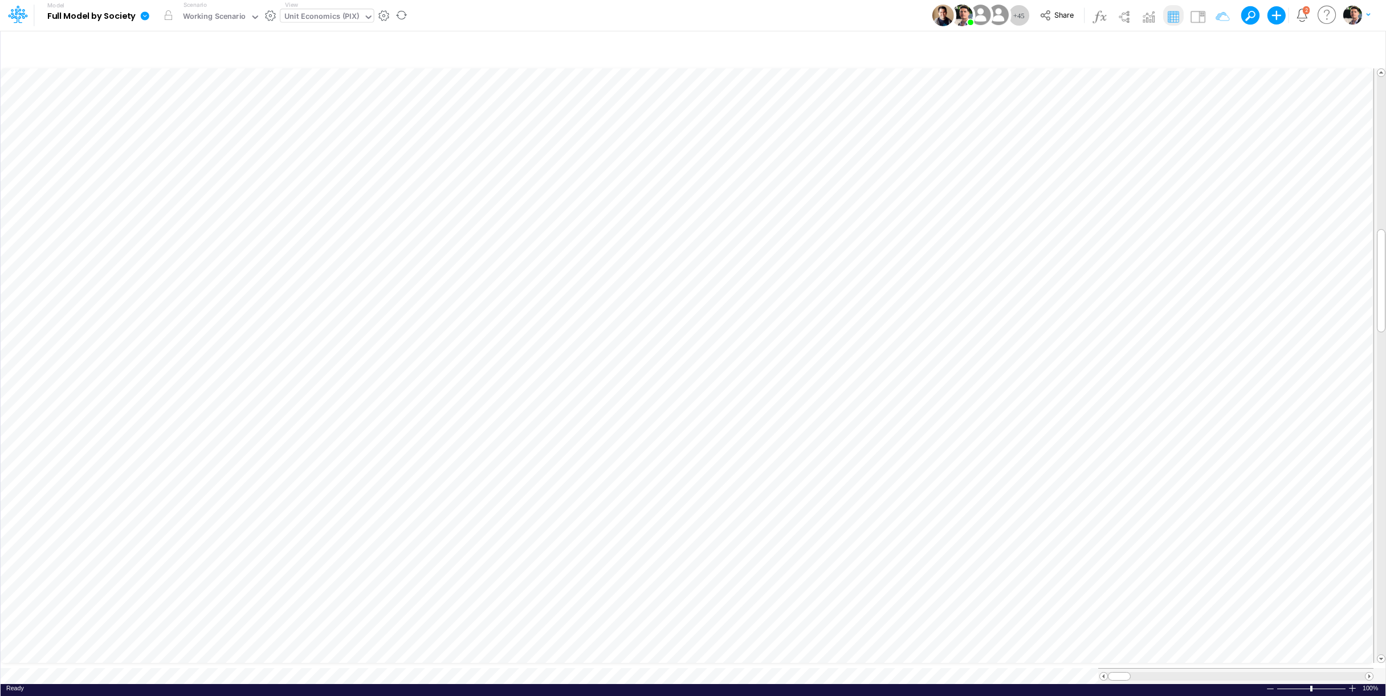
scroll to position [5, 37]
click at [935, 275] on icon "button" at bounding box center [941, 273] width 17 height 12
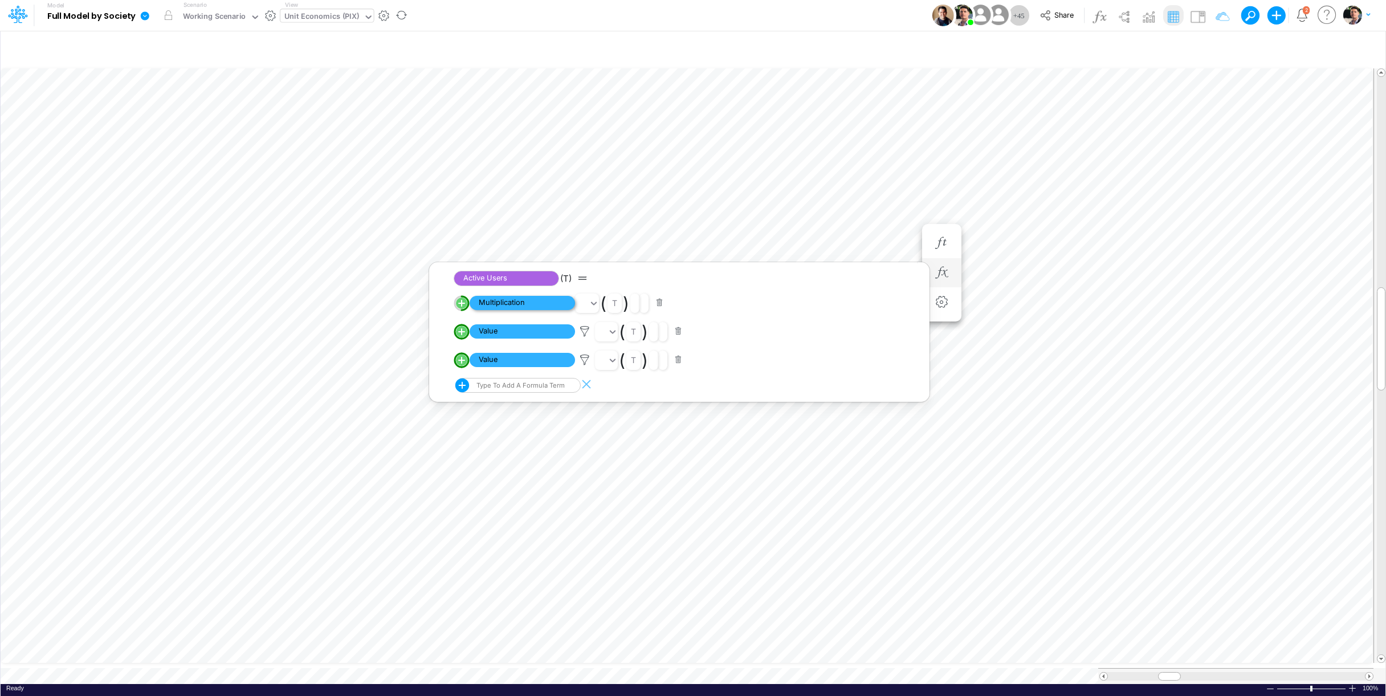
click at [522, 304] on span "Multiplication" at bounding box center [522, 303] width 105 height 14
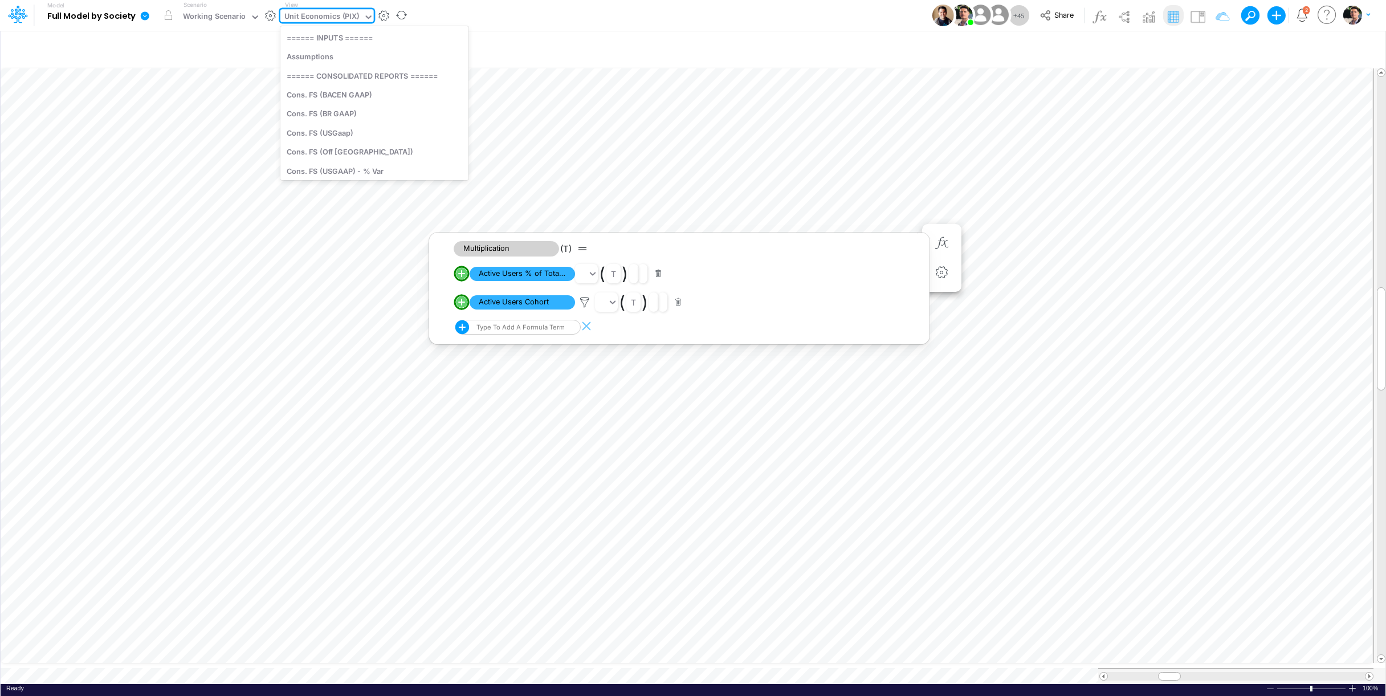
click at [333, 20] on div "Unit Economics (PIX)" at bounding box center [321, 17] width 75 height 13
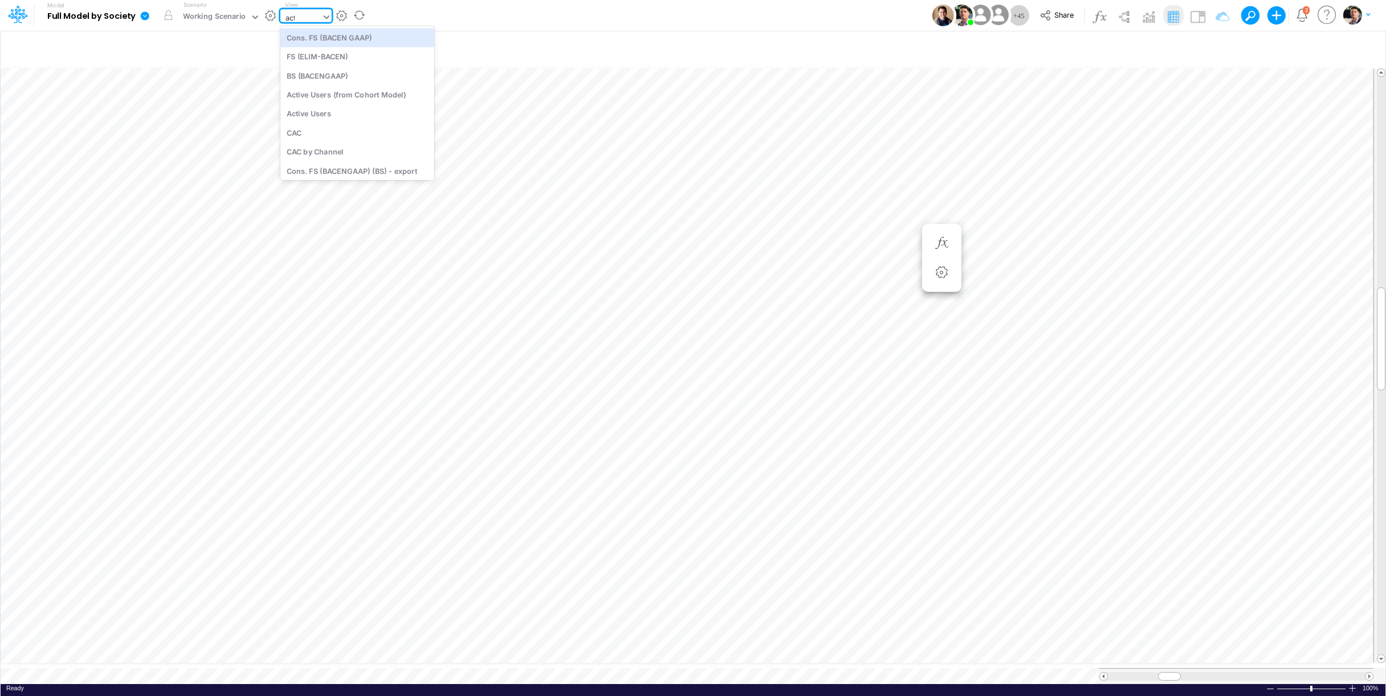
type input "acti"
click at [377, 41] on div "Active Users (from Cohort Model)" at bounding box center [357, 37] width 154 height 19
type input "Consolidated FS - USGAAP"
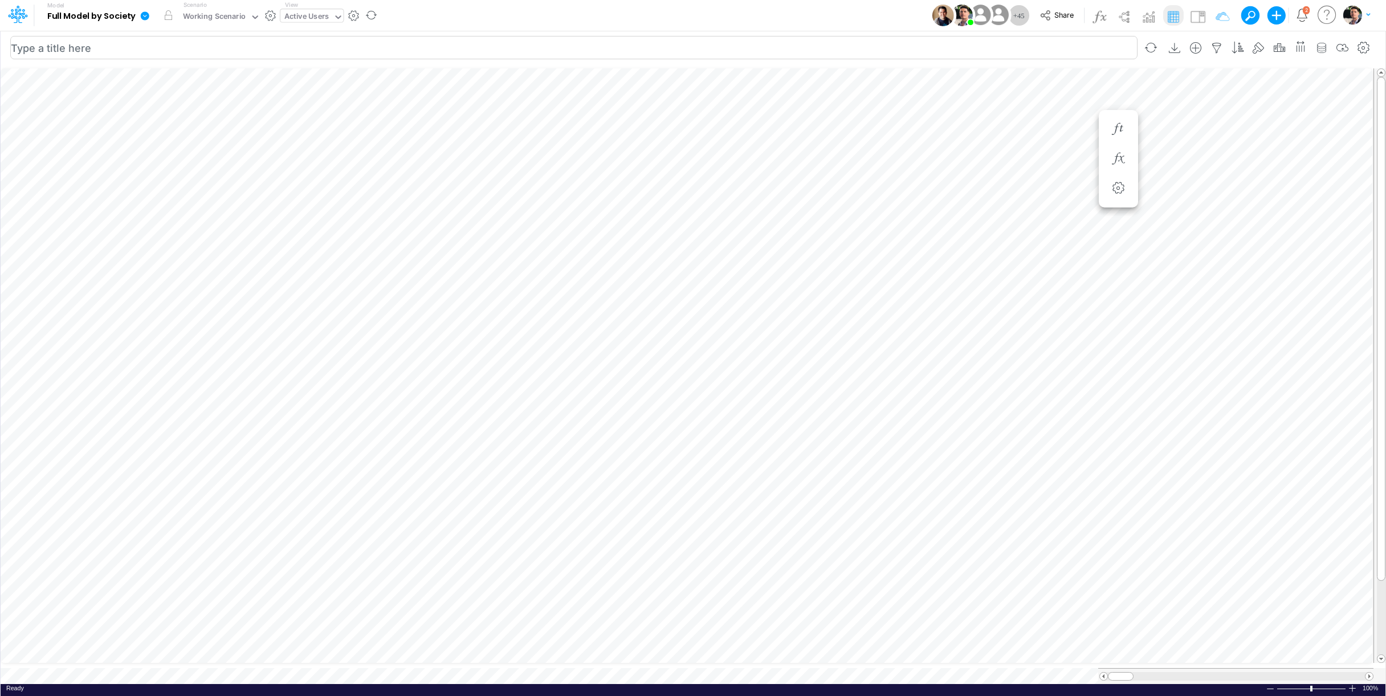
scroll to position [5, 15]
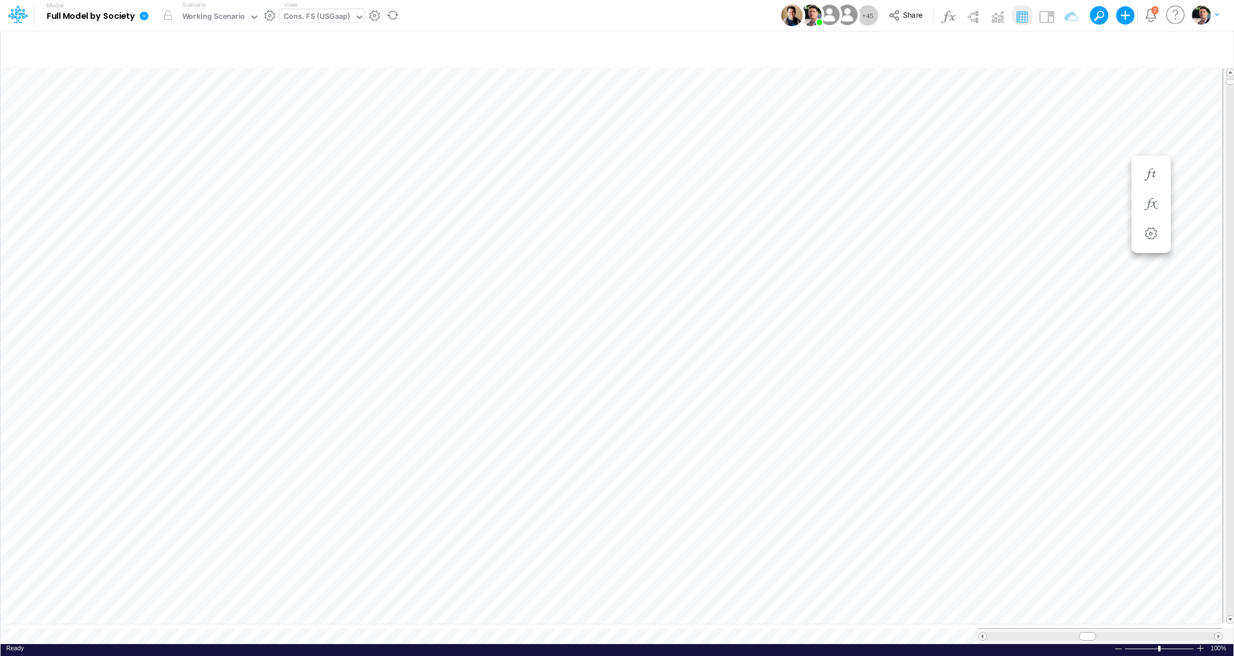
type input "Consolidated FS - USGAAP"
